Goal: Transaction & Acquisition: Purchase product/service

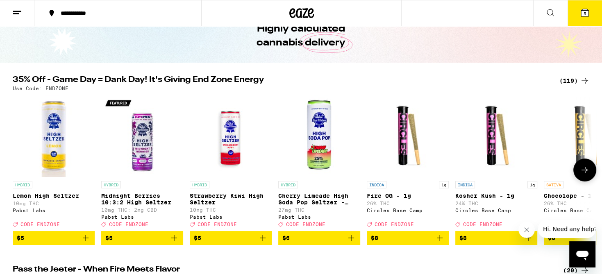
click at [589, 172] on button at bounding box center [584, 169] width 23 height 23
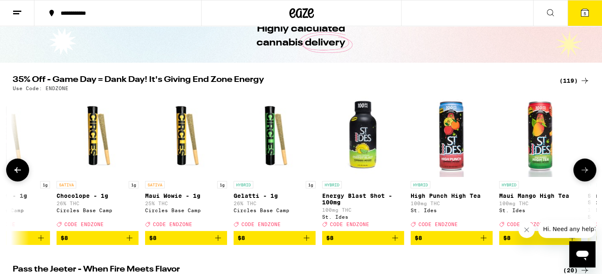
scroll to position [0, 487]
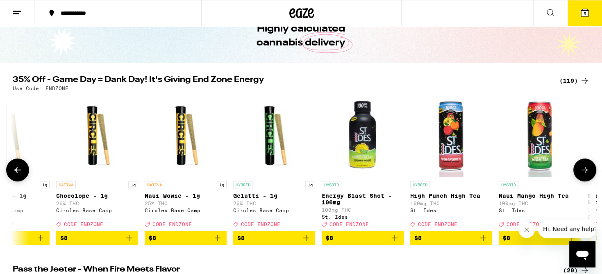
click at [10, 170] on button at bounding box center [17, 169] width 23 height 23
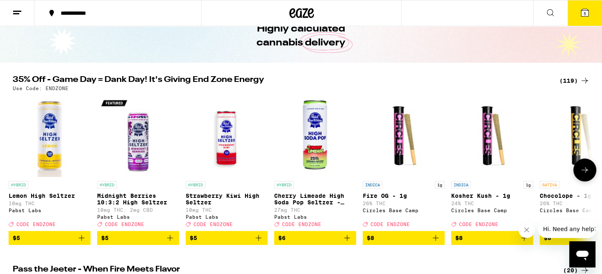
scroll to position [0, 0]
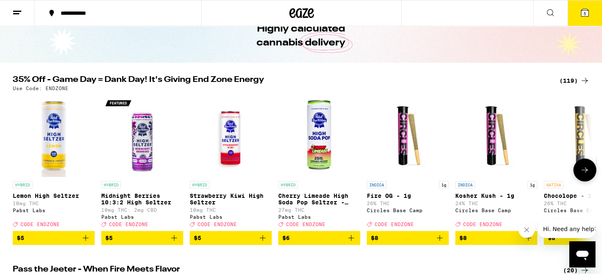
click at [587, 174] on icon at bounding box center [584, 170] width 10 height 10
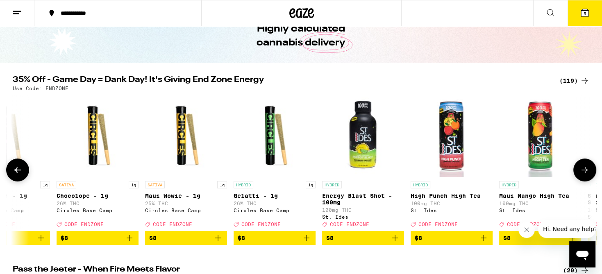
scroll to position [0, 487]
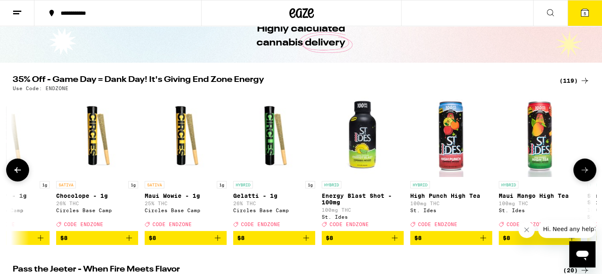
click at [587, 174] on icon at bounding box center [584, 170] width 10 height 10
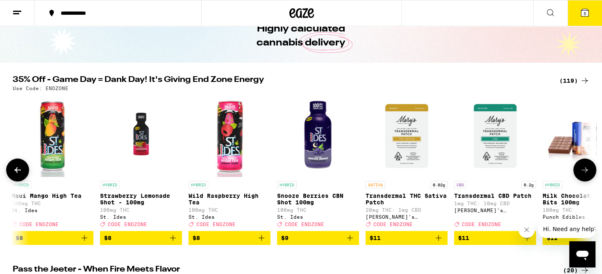
scroll to position [0, 975]
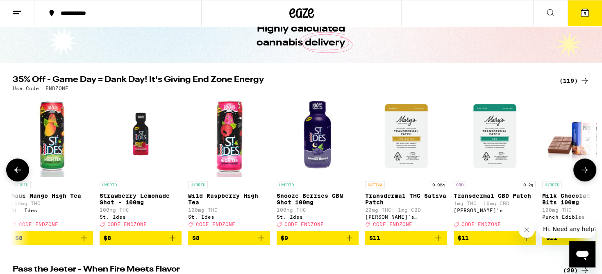
click at [587, 174] on icon at bounding box center [584, 170] width 10 height 10
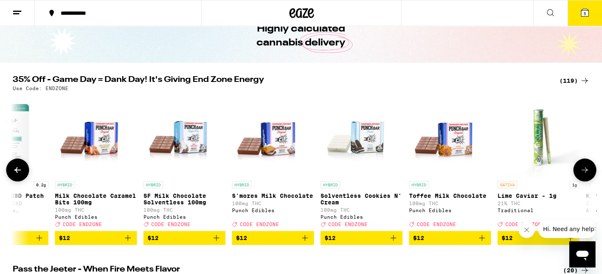
scroll to position [0, 1462]
click at [587, 174] on icon at bounding box center [584, 170] width 10 height 10
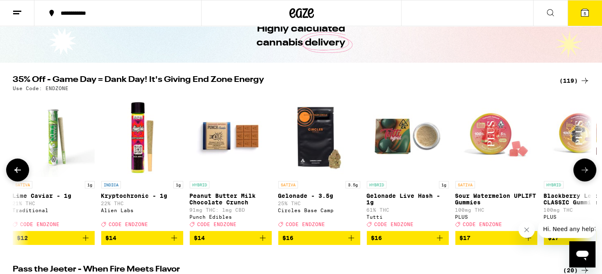
scroll to position [0, 1949]
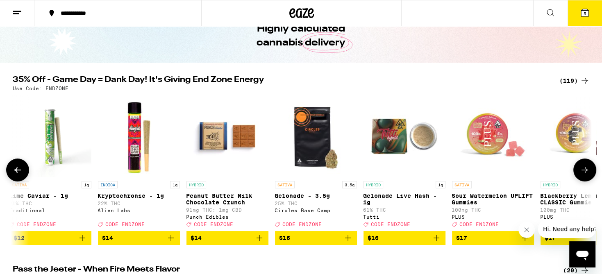
click at [587, 174] on icon at bounding box center [584, 170] width 10 height 10
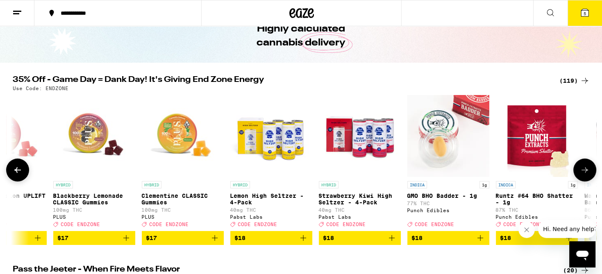
scroll to position [0, 2437]
click at [587, 175] on icon at bounding box center [584, 170] width 10 height 10
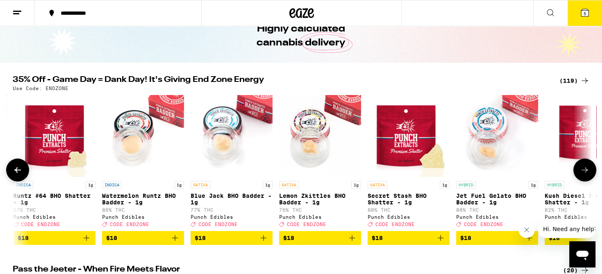
scroll to position [0, 2924]
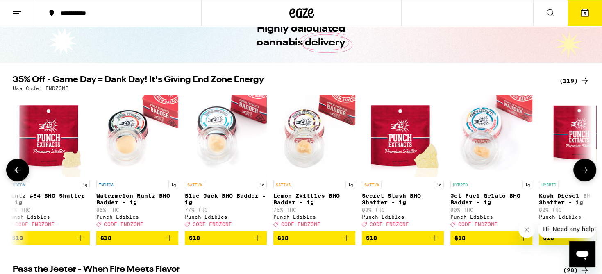
click at [587, 175] on icon at bounding box center [584, 170] width 10 height 10
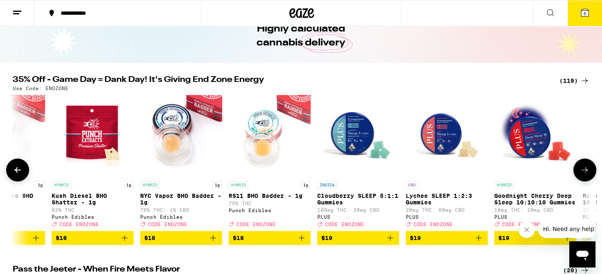
scroll to position [0, 3411]
click at [587, 175] on icon at bounding box center [584, 170] width 10 height 10
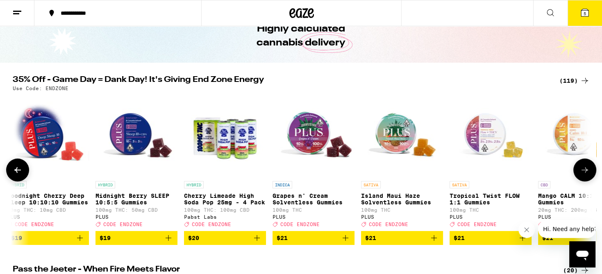
scroll to position [0, 3899]
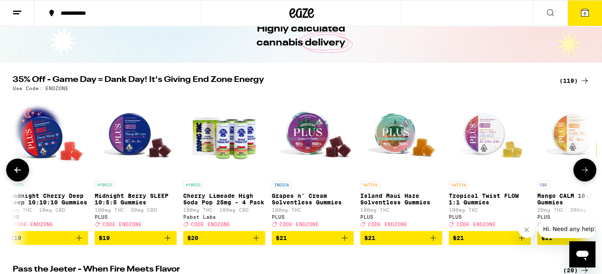
click at [587, 175] on icon at bounding box center [584, 170] width 10 height 10
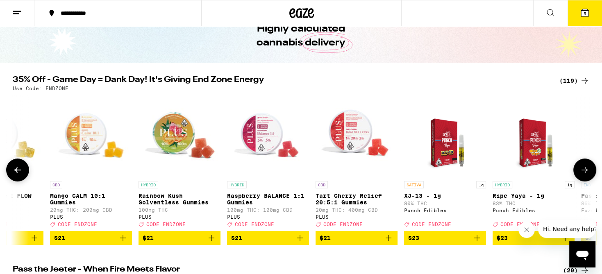
scroll to position [0, 4386]
click at [589, 167] on button at bounding box center [584, 169] width 23 height 23
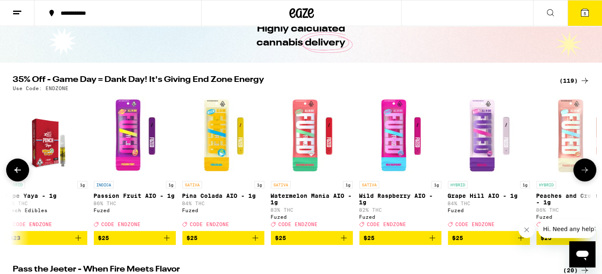
scroll to position [0, 4873]
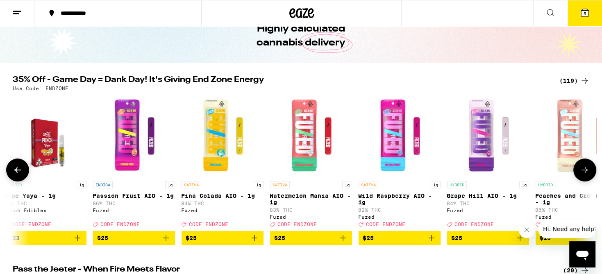
click at [589, 168] on button at bounding box center [584, 169] width 23 height 23
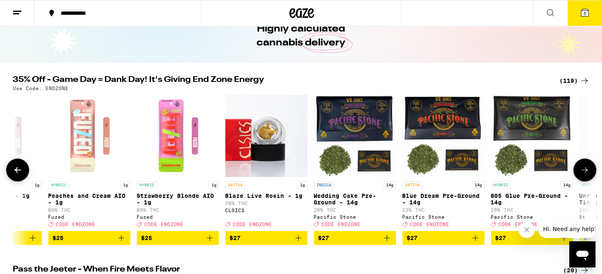
scroll to position [0, 5361]
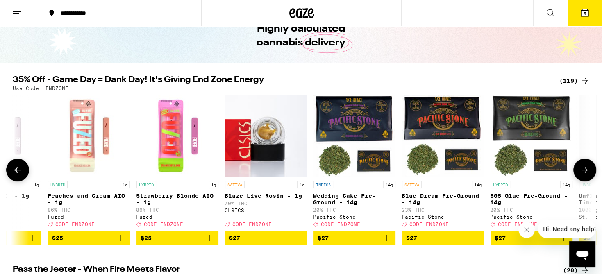
click at [589, 168] on button at bounding box center [584, 169] width 23 height 23
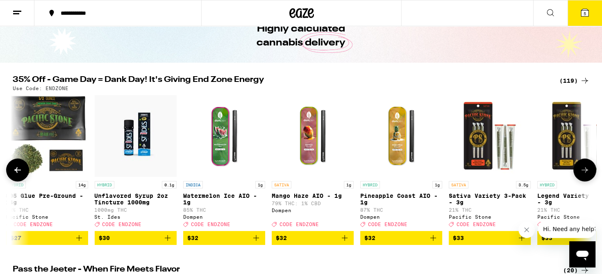
scroll to position [0, 5848]
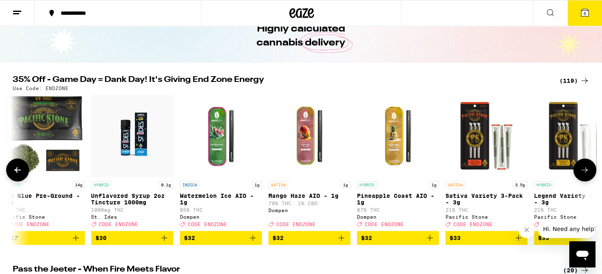
click at [585, 173] on icon at bounding box center [584, 170] width 10 height 10
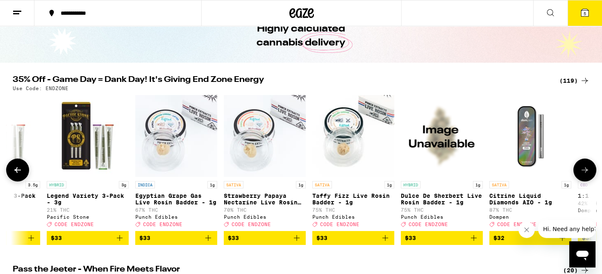
scroll to position [0, 6335]
click at [585, 173] on icon at bounding box center [584, 170] width 10 height 10
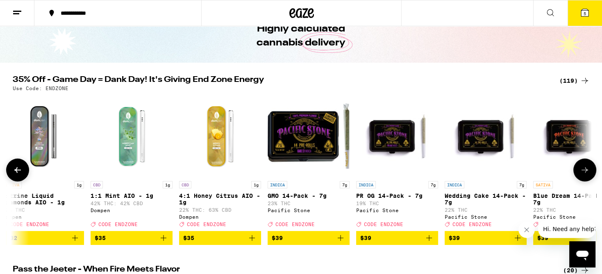
scroll to position [0, 6822]
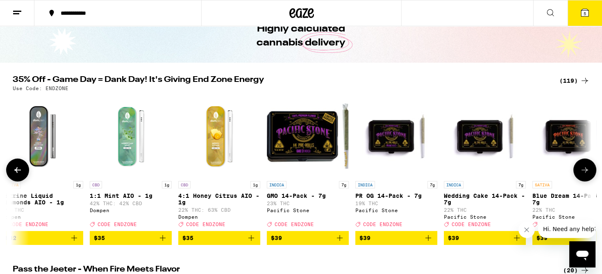
click at [585, 173] on icon at bounding box center [584, 170] width 10 height 10
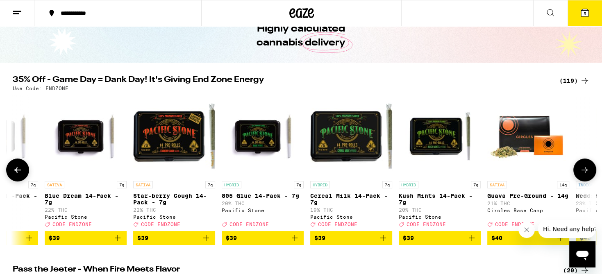
click at [585, 173] on icon at bounding box center [584, 170] width 10 height 10
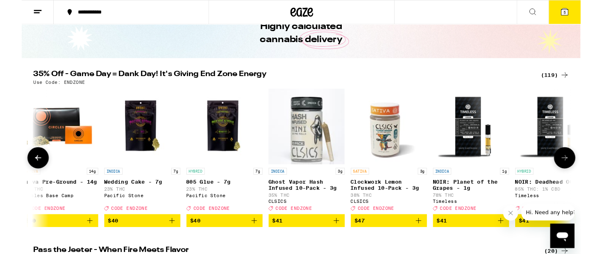
scroll to position [0, 7797]
